Goal: Task Accomplishment & Management: Manage account settings

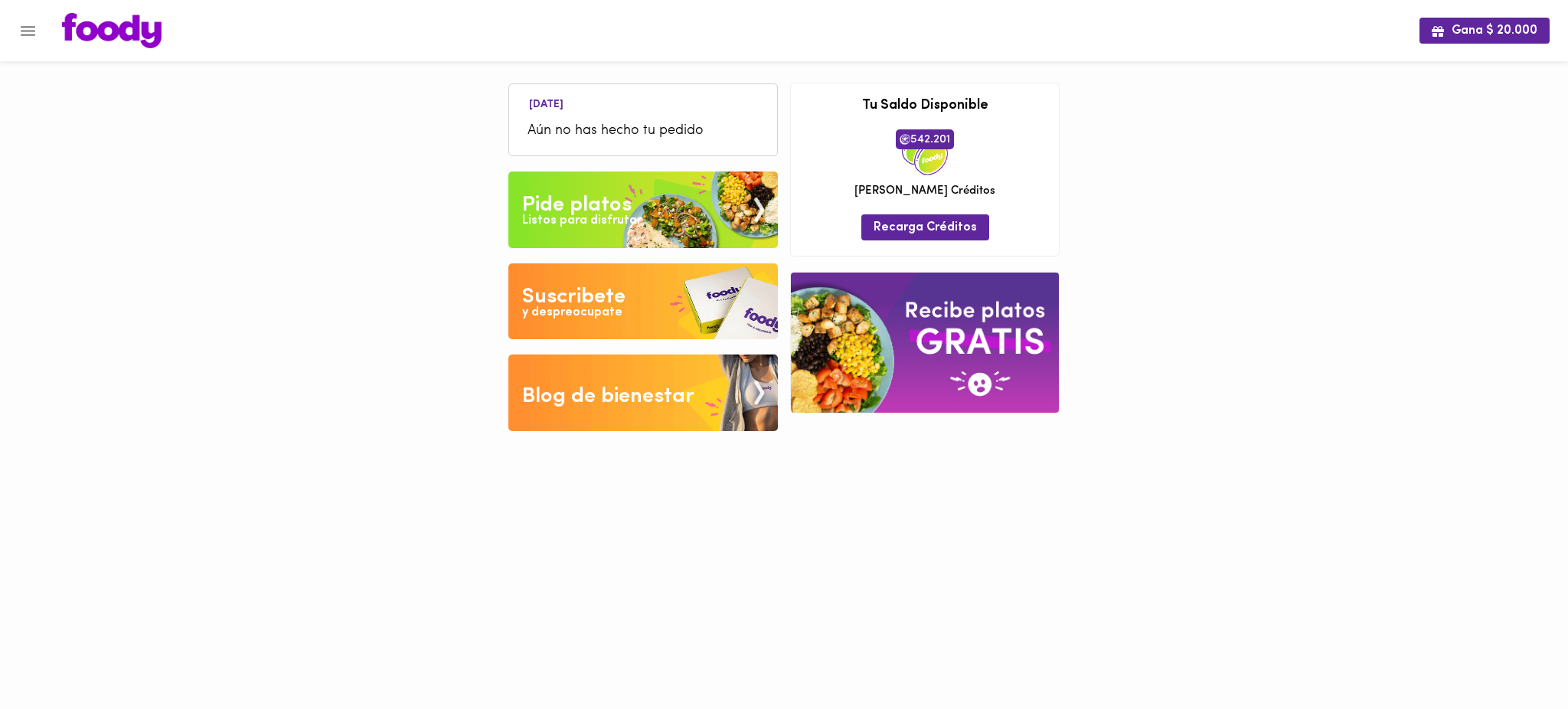
click at [34, 35] on icon "Menu" at bounding box center [28, 31] width 19 height 19
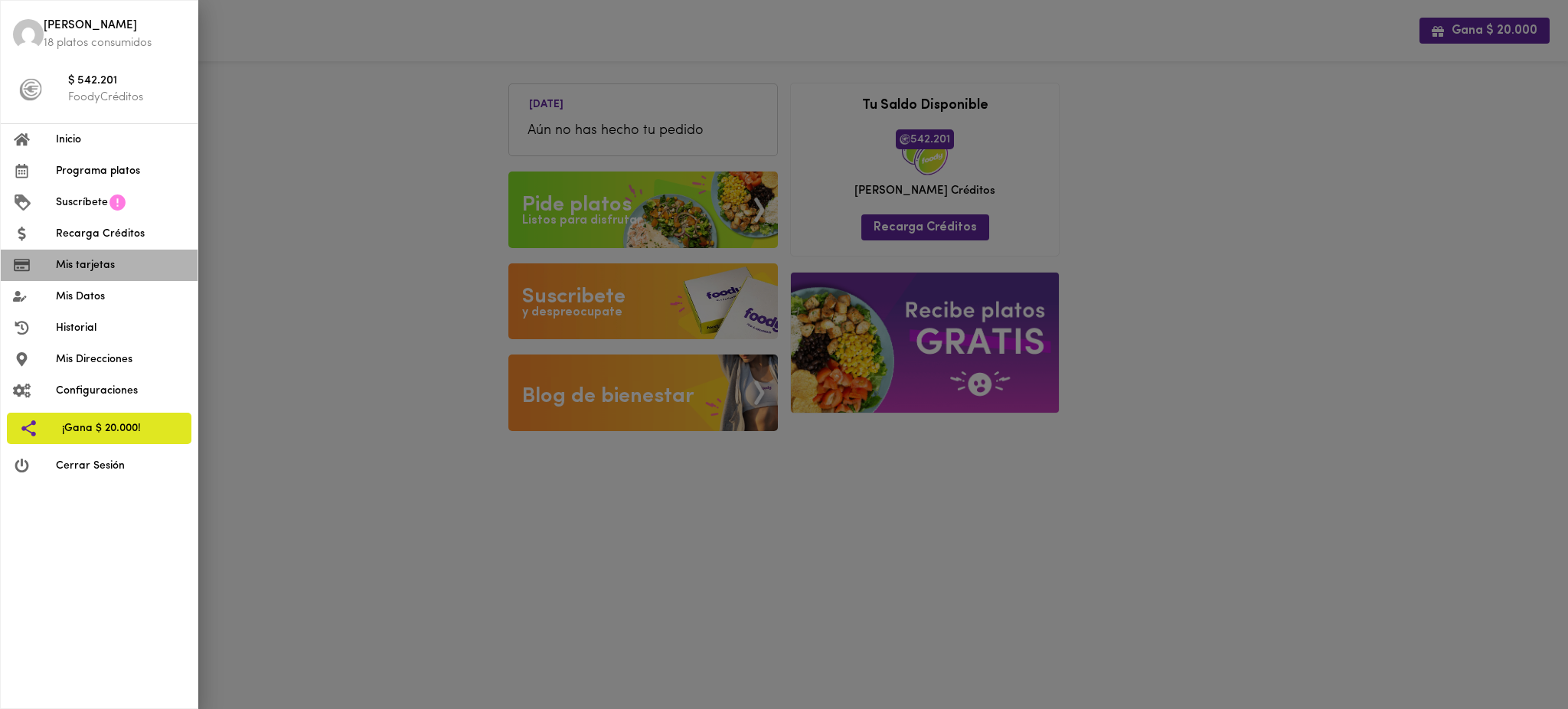
click at [101, 268] on span "Mis tarjetas" at bounding box center [121, 265] width 129 height 16
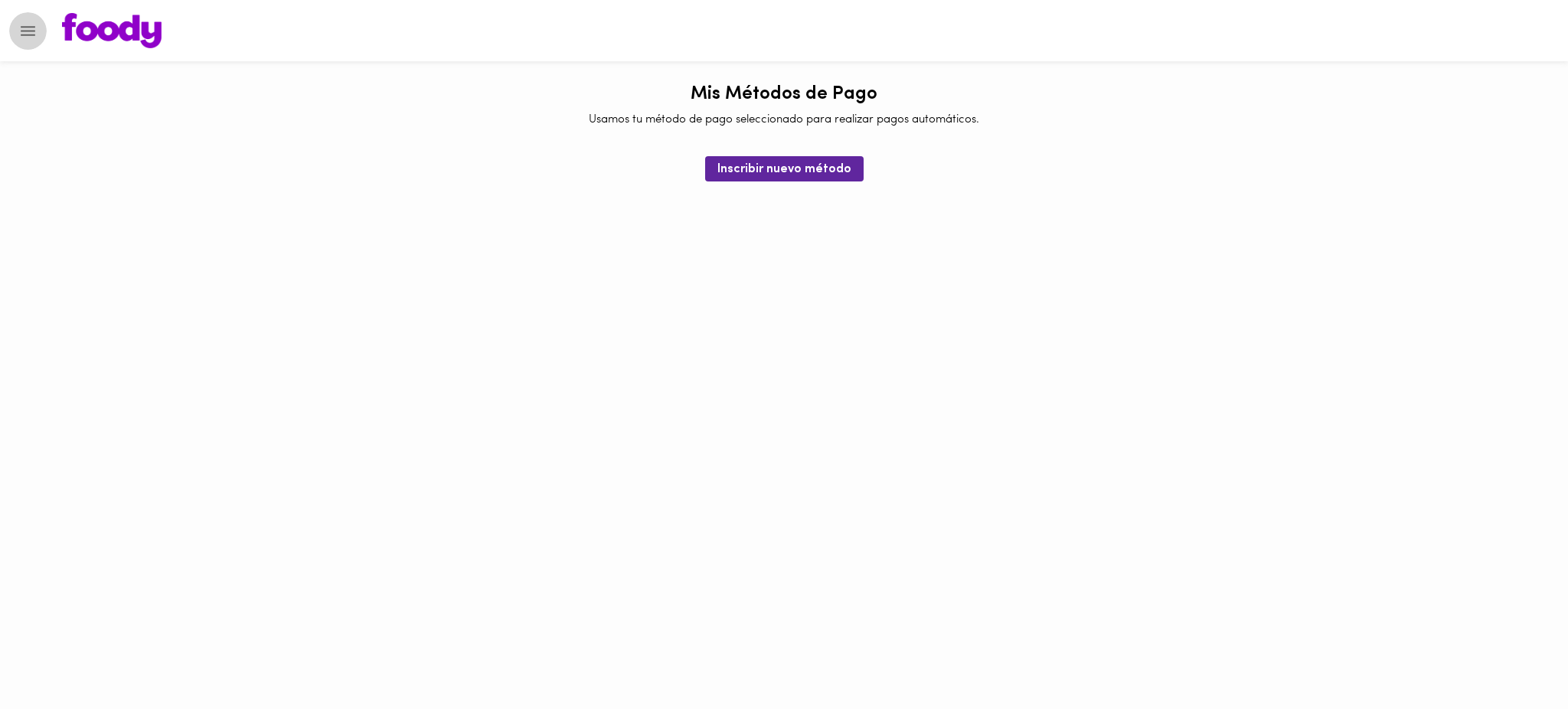
click at [22, 37] on icon "Menu" at bounding box center [28, 31] width 19 height 19
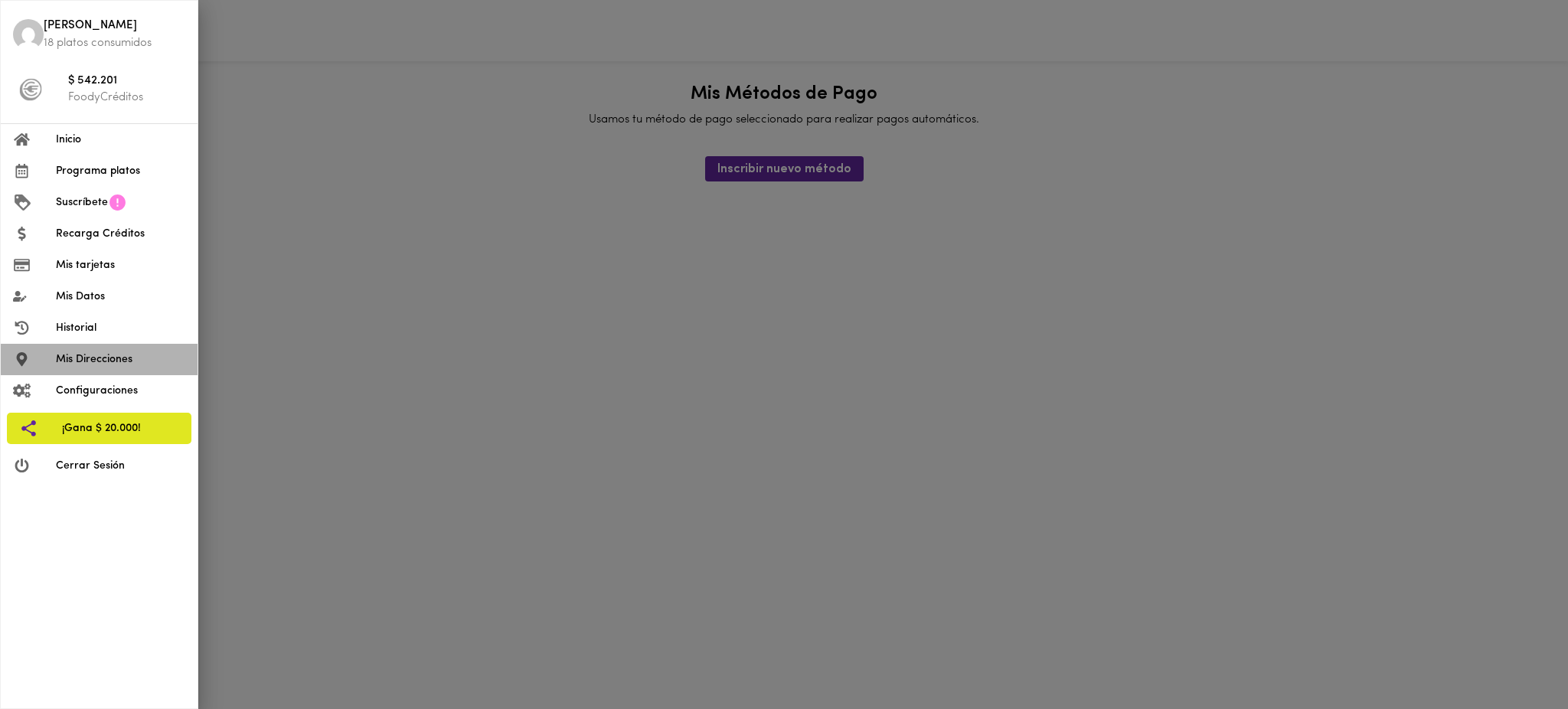
click at [95, 362] on span "Mis Direcciones" at bounding box center [121, 359] width 129 height 16
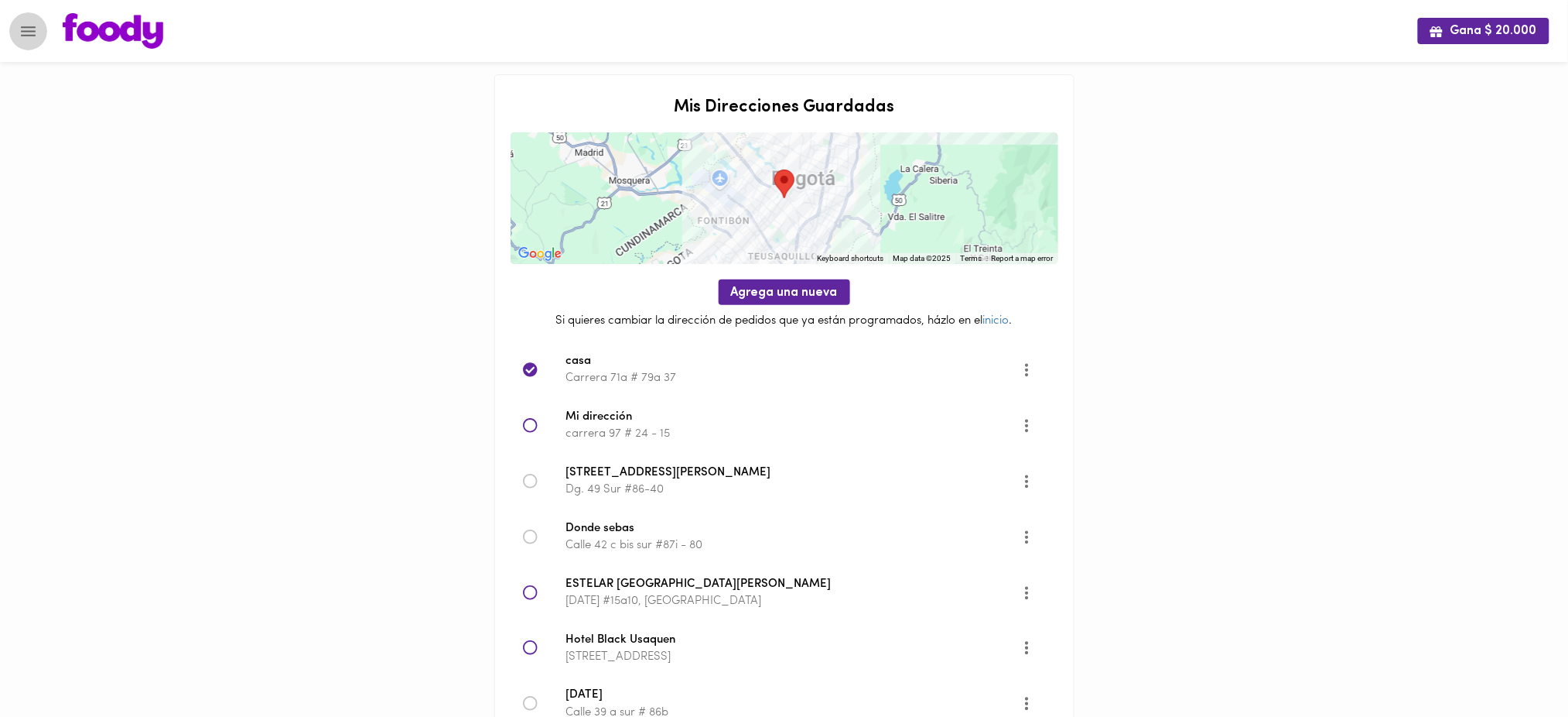
click at [29, 31] on icon "Menu" at bounding box center [28, 31] width 19 height 19
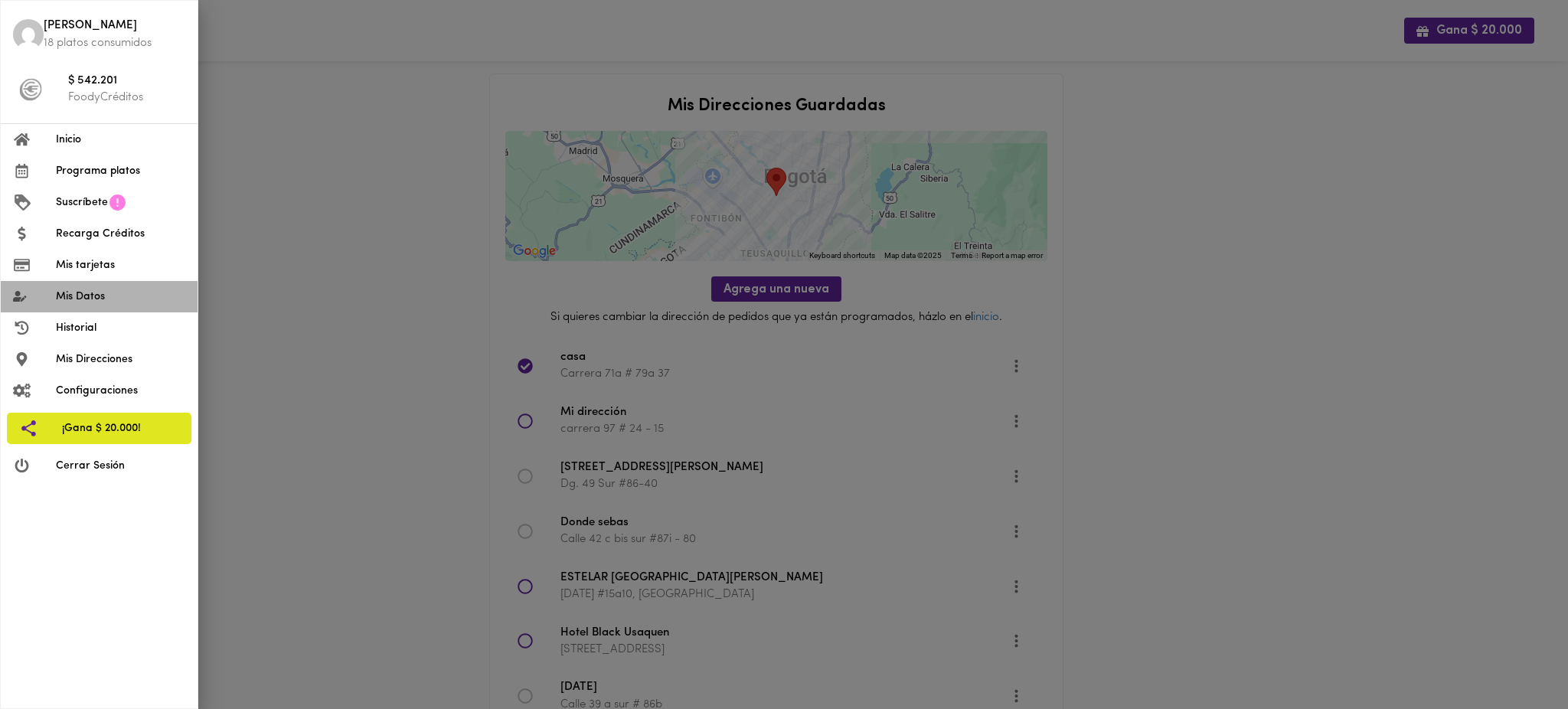
click at [90, 303] on span "Mis Datos" at bounding box center [121, 296] width 129 height 16
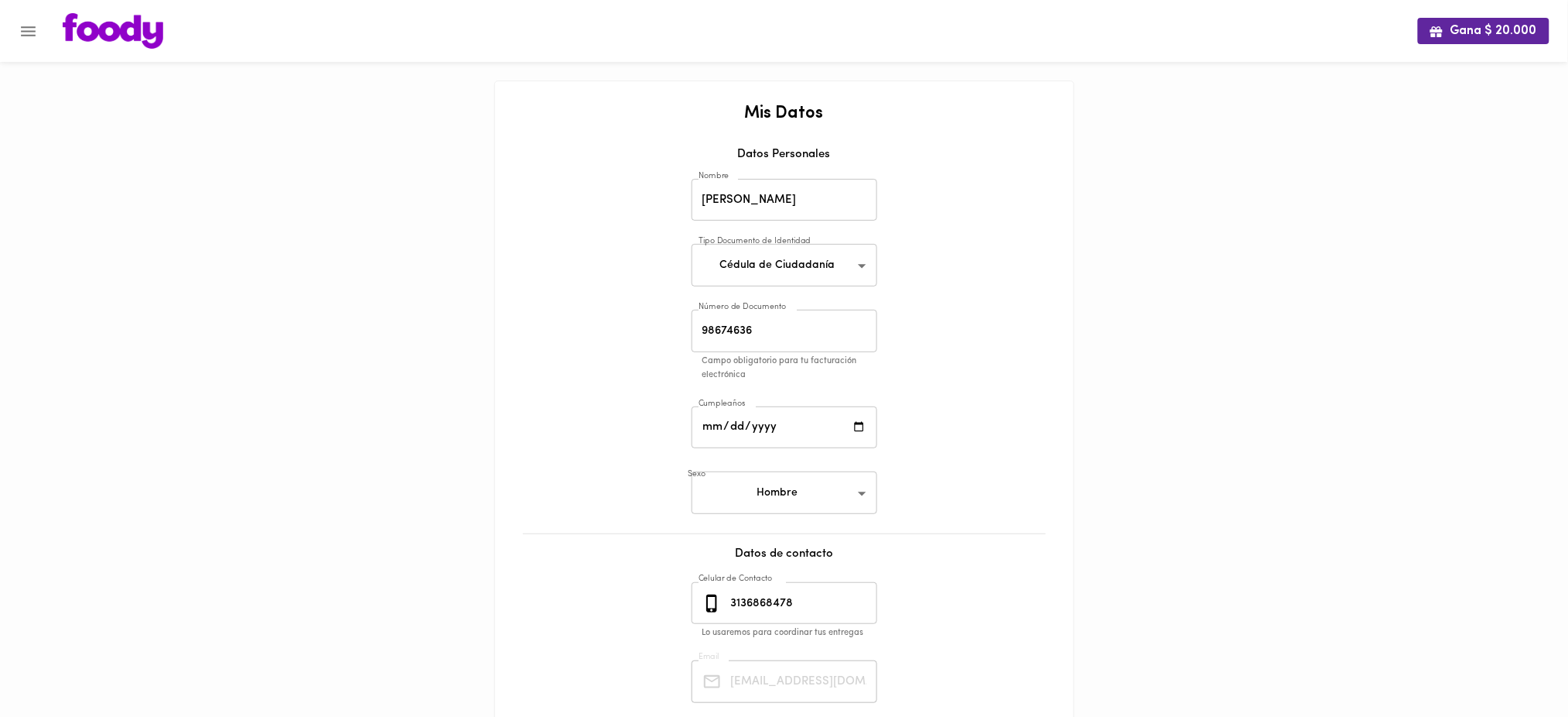
scroll to position [159, 0]
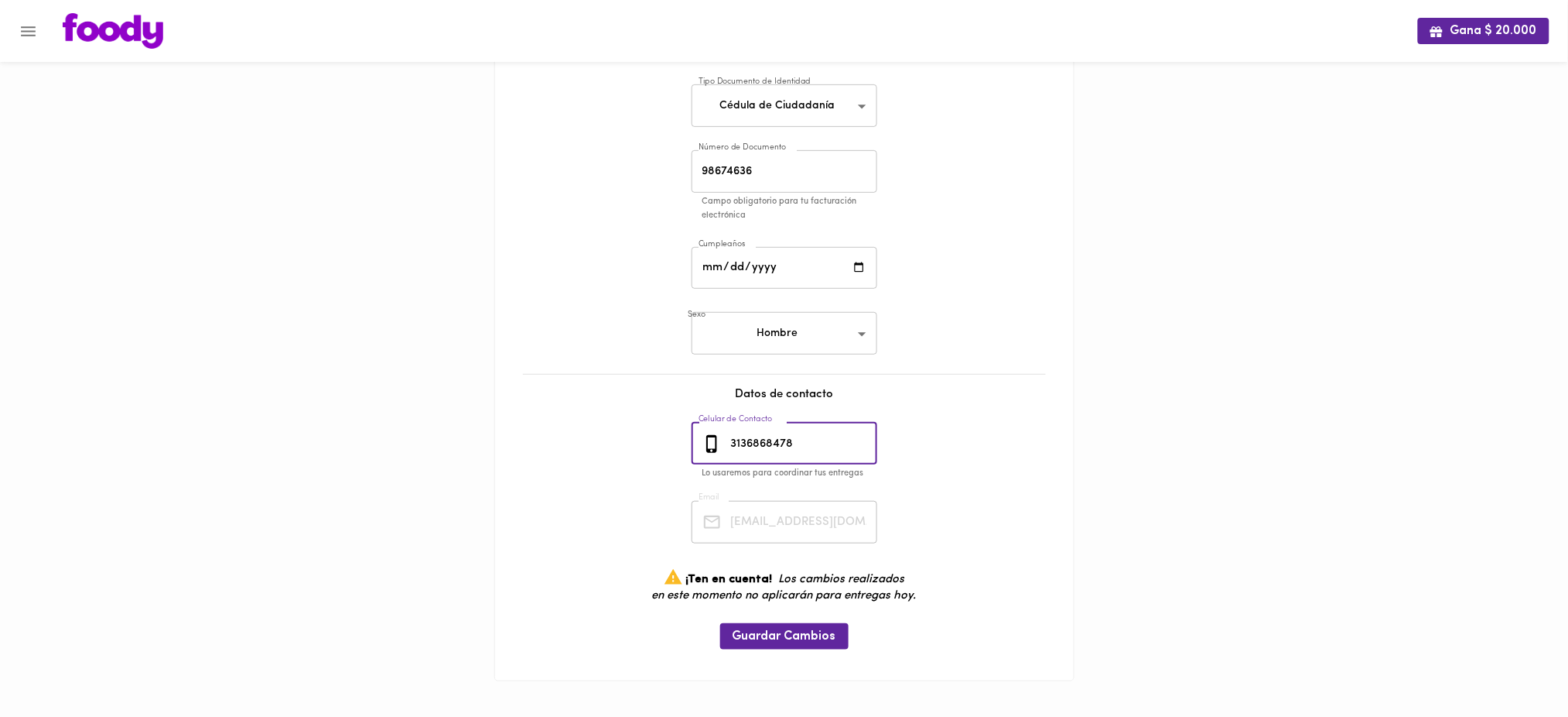
drag, startPoint x: 803, startPoint y: 440, endPoint x: 710, endPoint y: 446, distance: 93.2
click at [710, 446] on div "[PHONE_NUMBER] Celular de Contacto" at bounding box center [784, 443] width 186 height 43
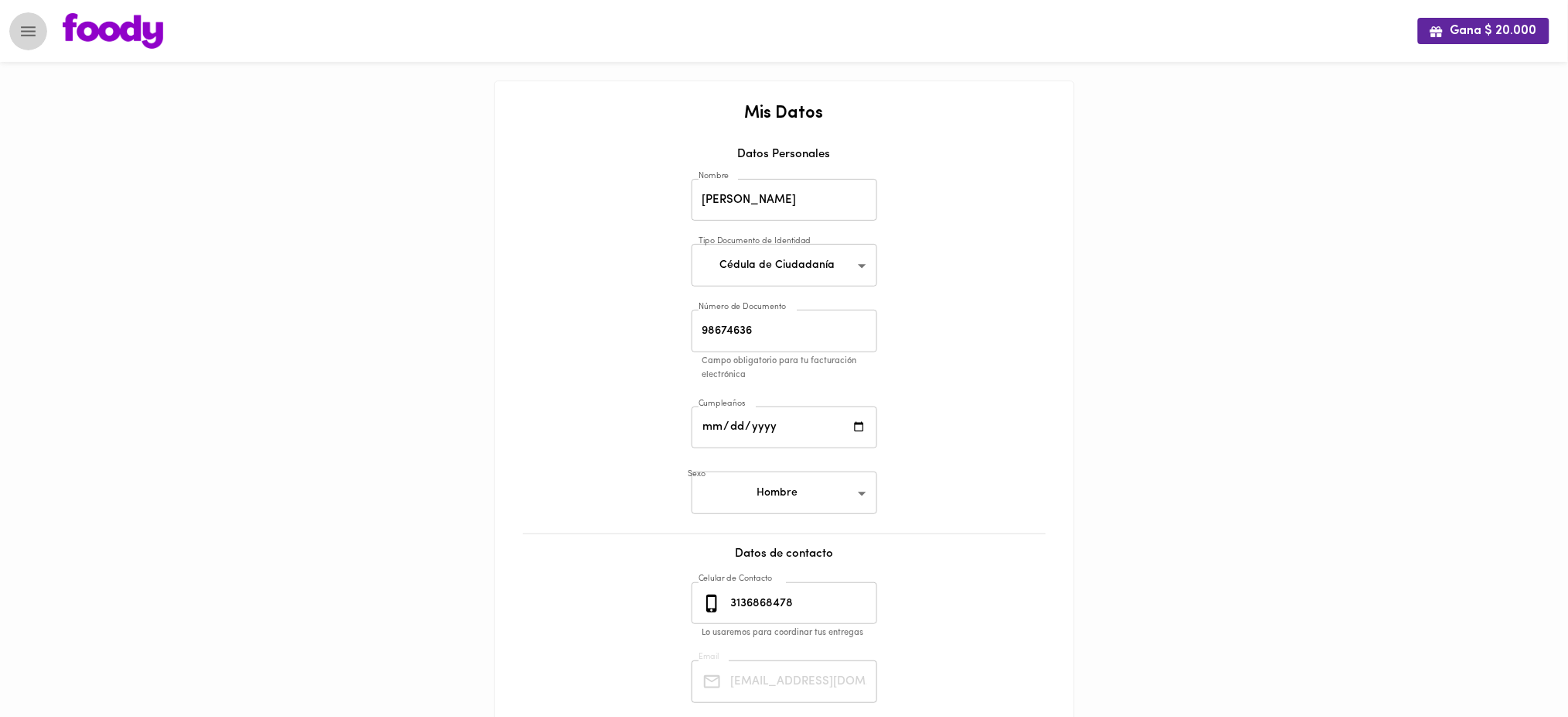
click at [27, 31] on icon "Menu" at bounding box center [28, 31] width 15 height 10
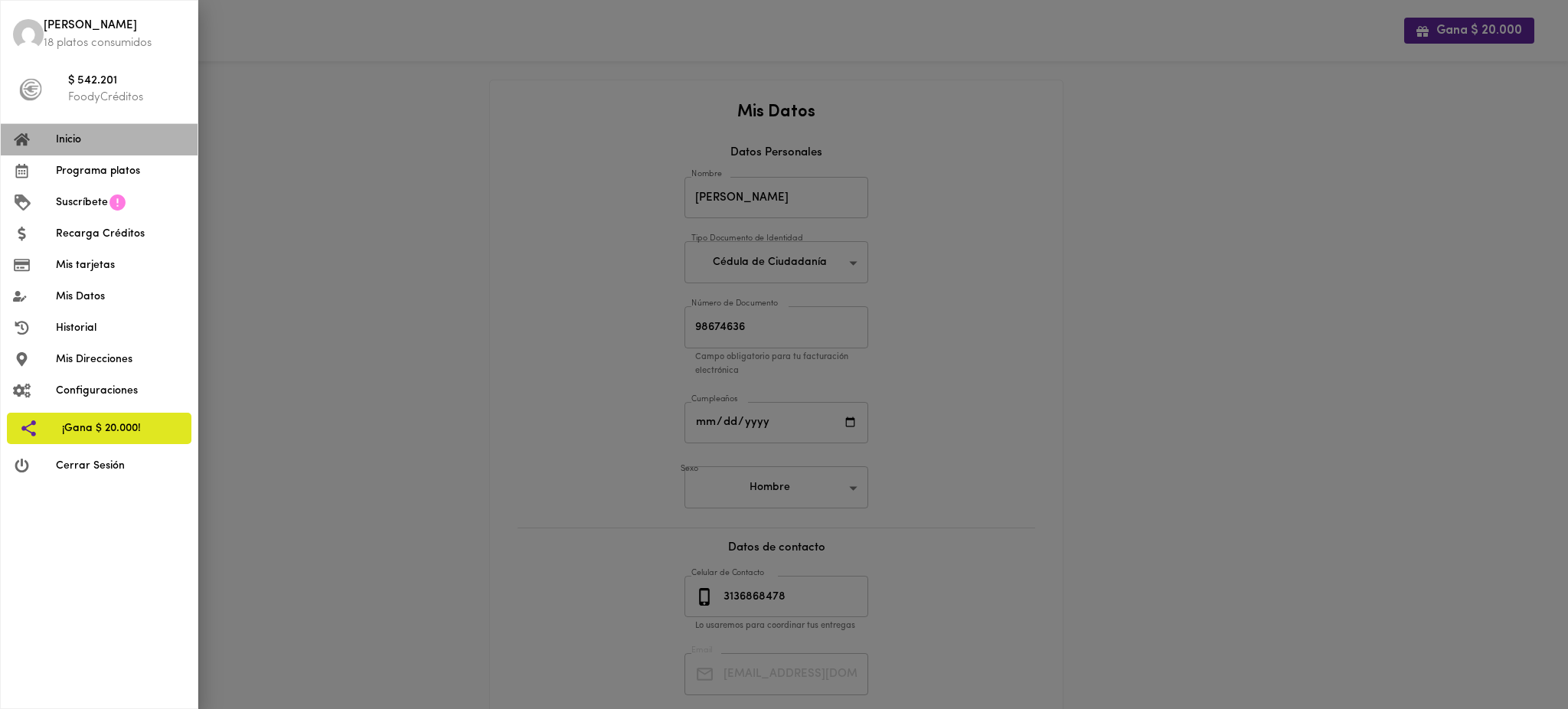
click at [84, 138] on span "Inicio" at bounding box center [121, 140] width 129 height 16
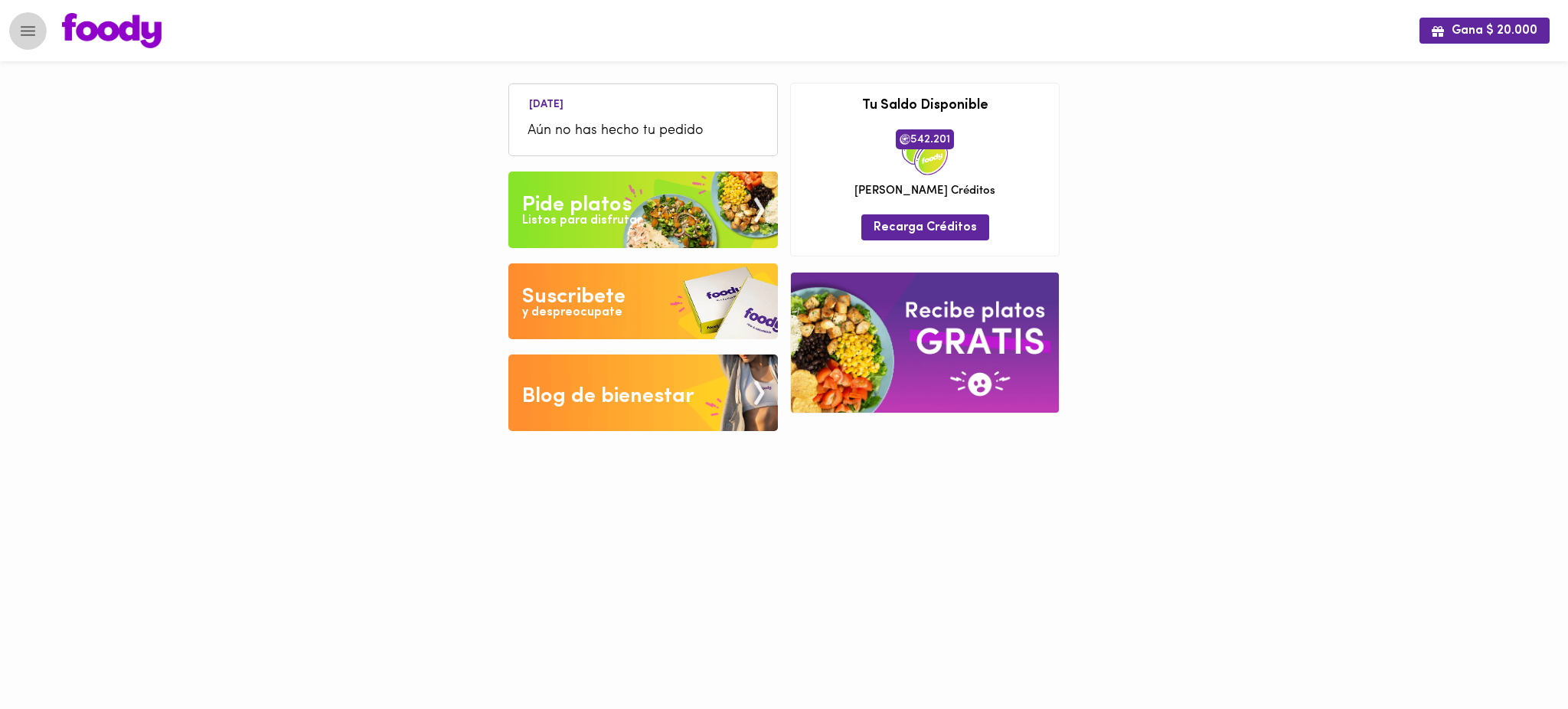
click at [27, 36] on icon "Menu" at bounding box center [28, 31] width 19 height 19
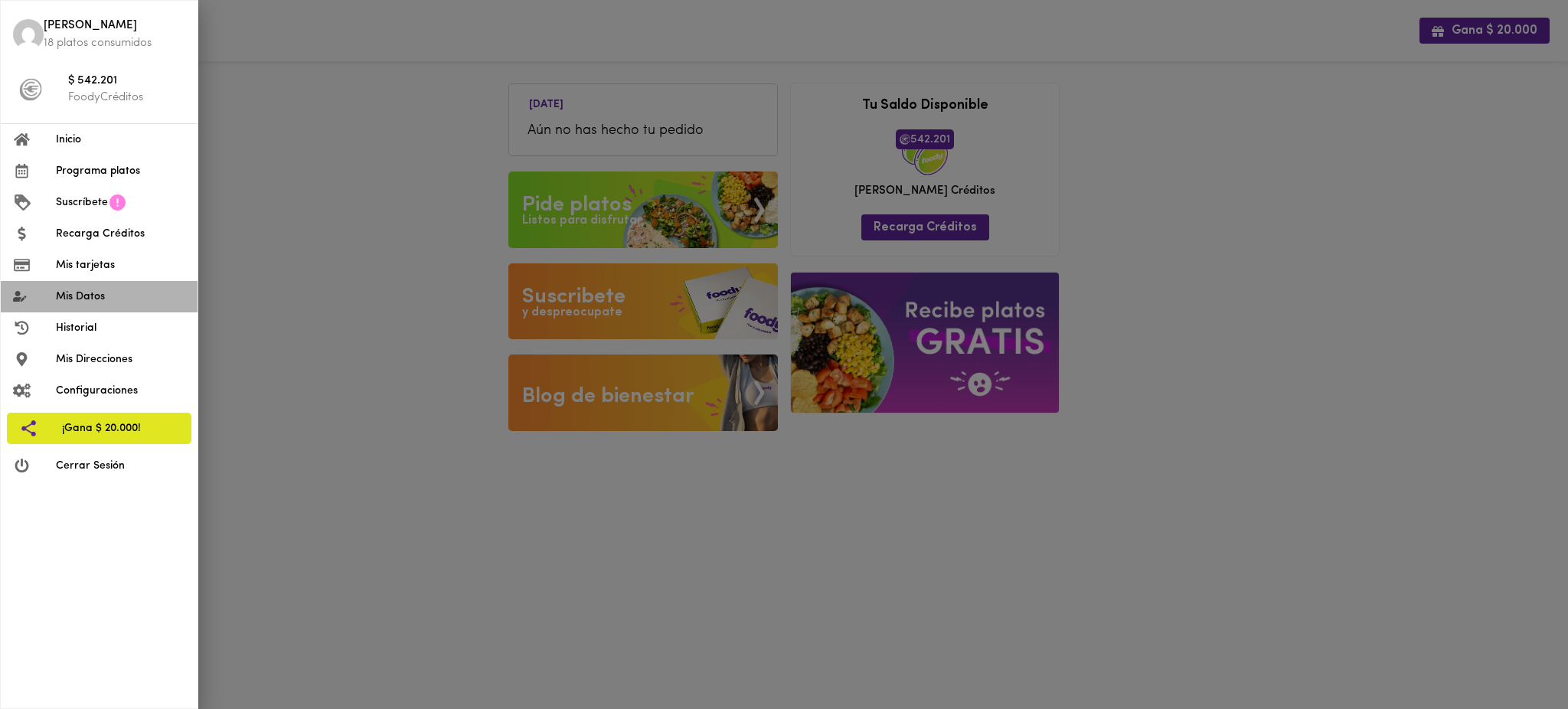
click at [99, 300] on span "Mis Datos" at bounding box center [121, 296] width 129 height 16
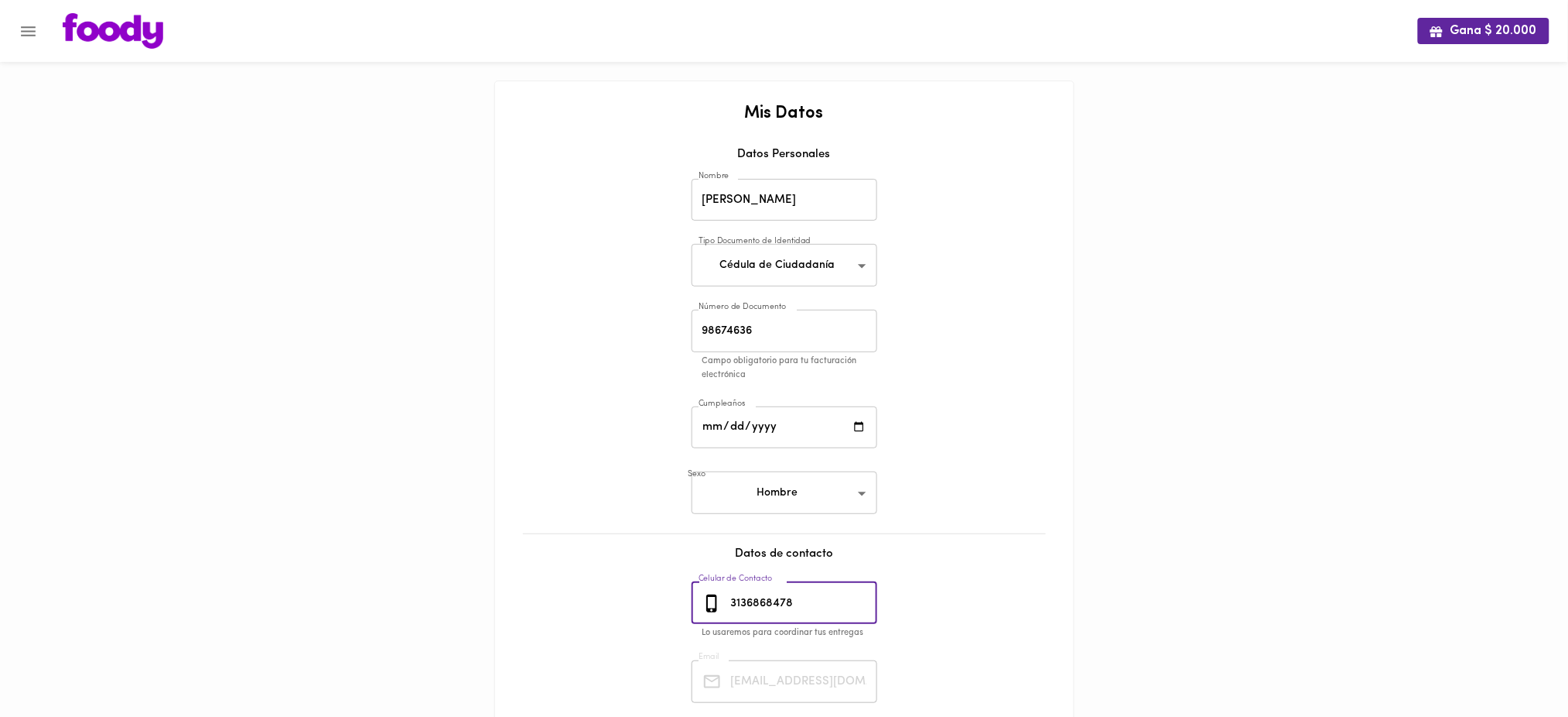
drag, startPoint x: 797, startPoint y: 606, endPoint x: 733, endPoint y: 599, distance: 64.4
click at [733, 599] on input "3136868478" at bounding box center [802, 603] width 149 height 43
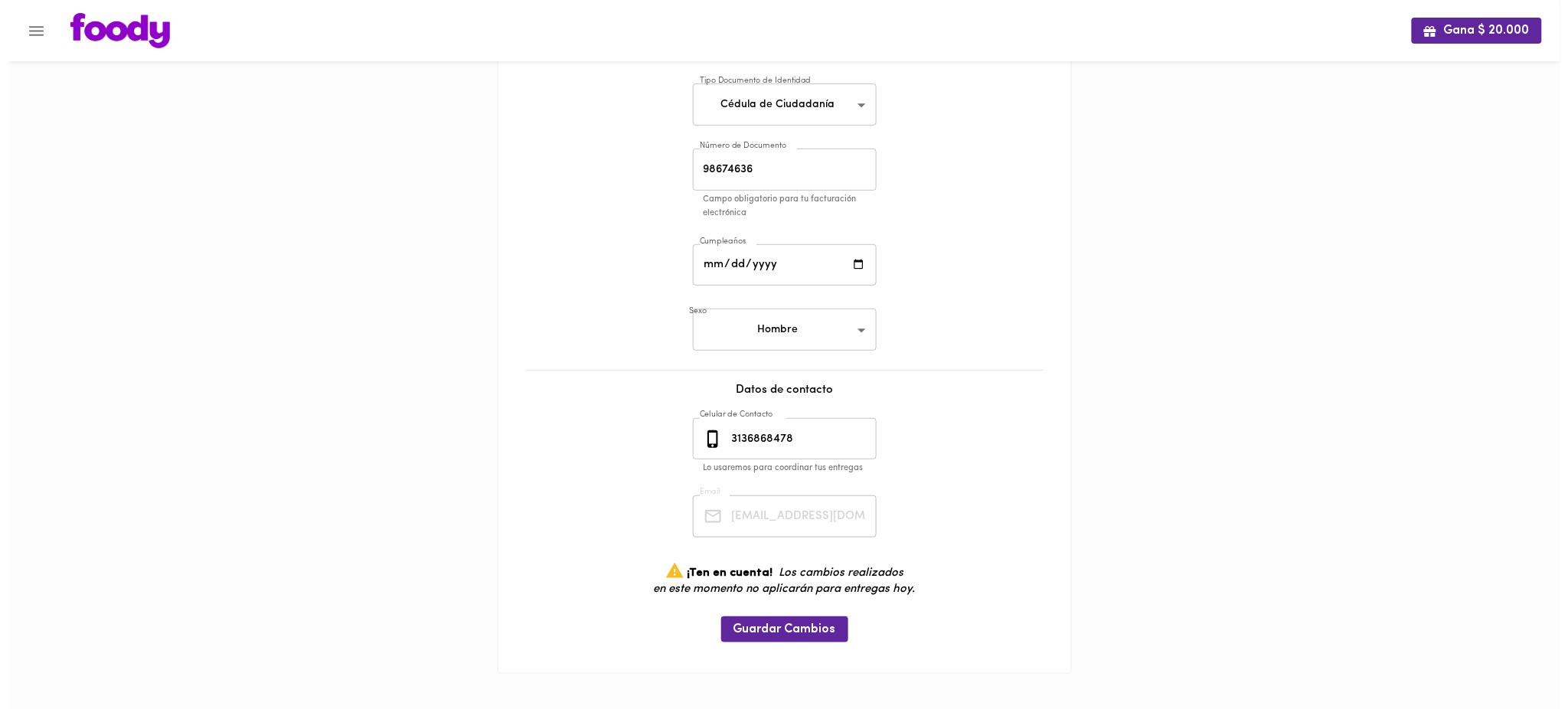
scroll to position [0, 6]
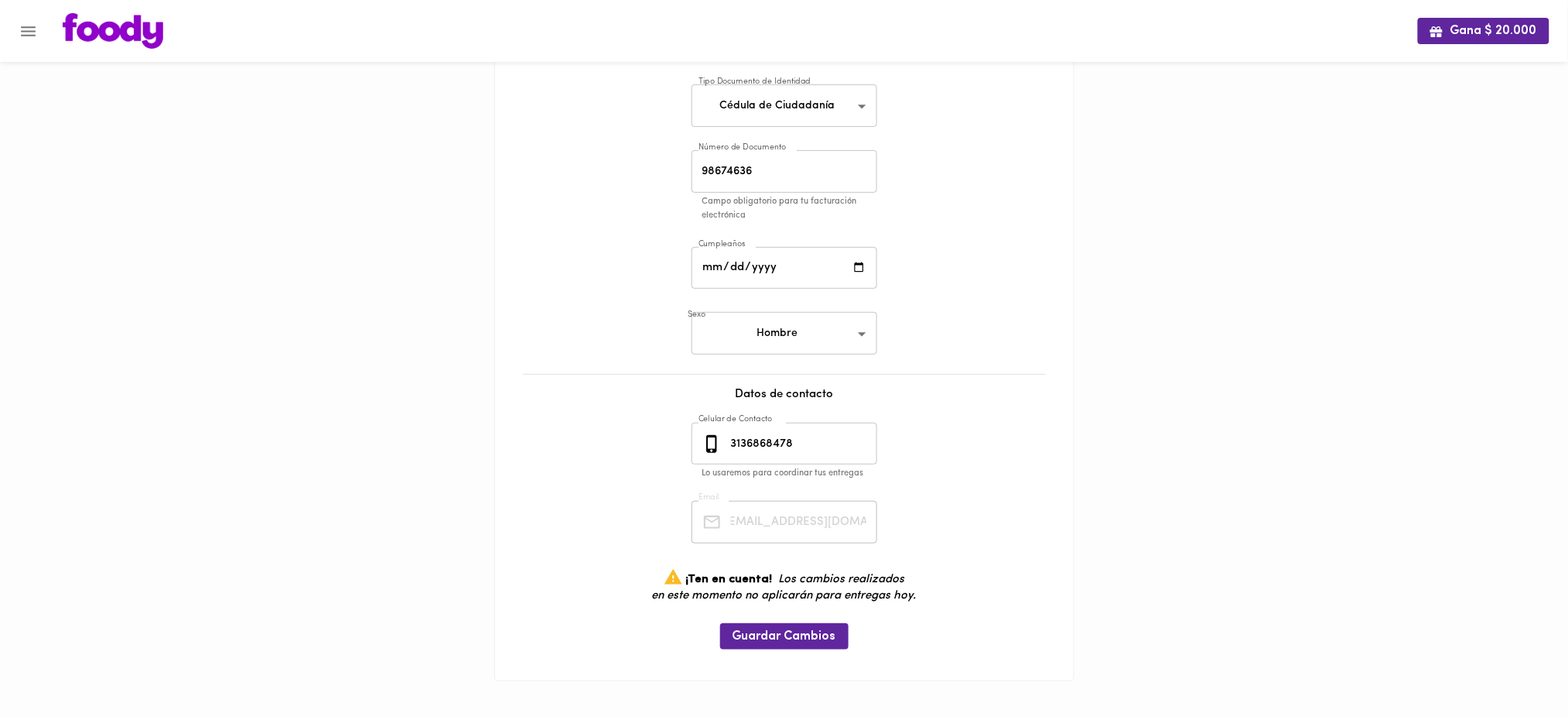
click at [966, 527] on div "Mis Datos Datos Personales Nombre [PERSON_NAME] Nombre Tipo Documento de Identi…" at bounding box center [784, 304] width 548 height 719
click at [33, 31] on icon "Menu" at bounding box center [28, 31] width 15 height 10
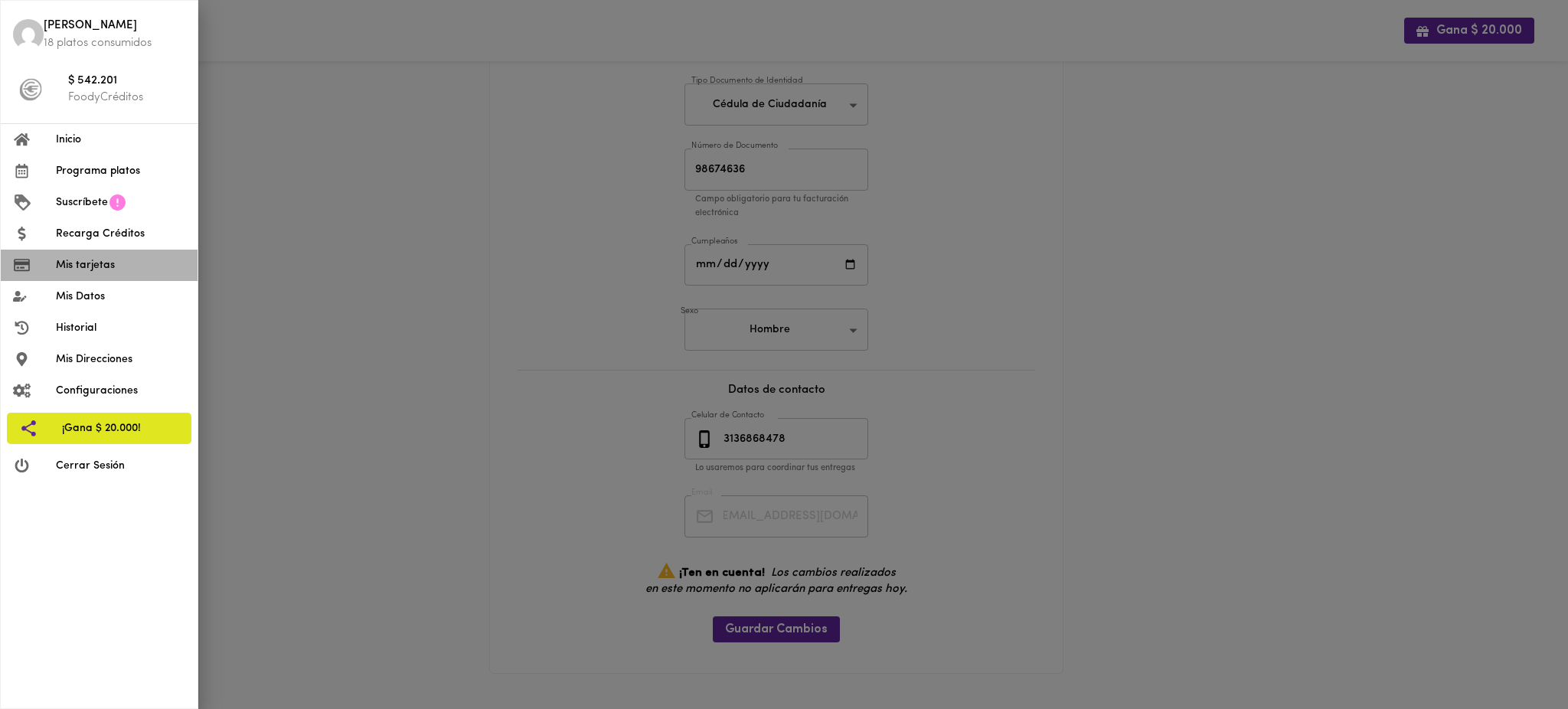
click at [92, 267] on span "Mis tarjetas" at bounding box center [121, 265] width 129 height 16
